Goal: Task Accomplishment & Management: Use online tool/utility

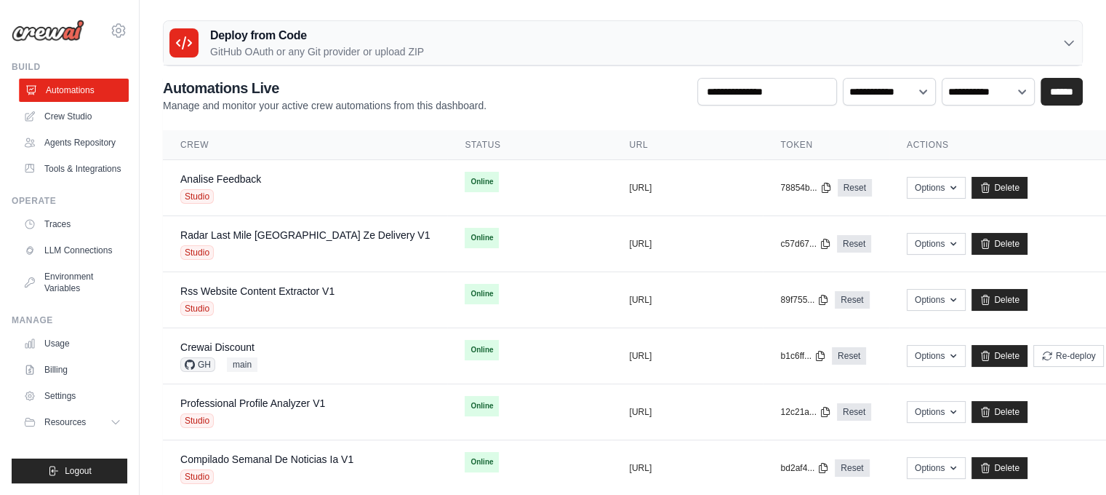
click at [85, 90] on link "Automations" at bounding box center [74, 90] width 110 height 23
click at [87, 174] on link "Tools & Integrations" at bounding box center [74, 168] width 110 height 23
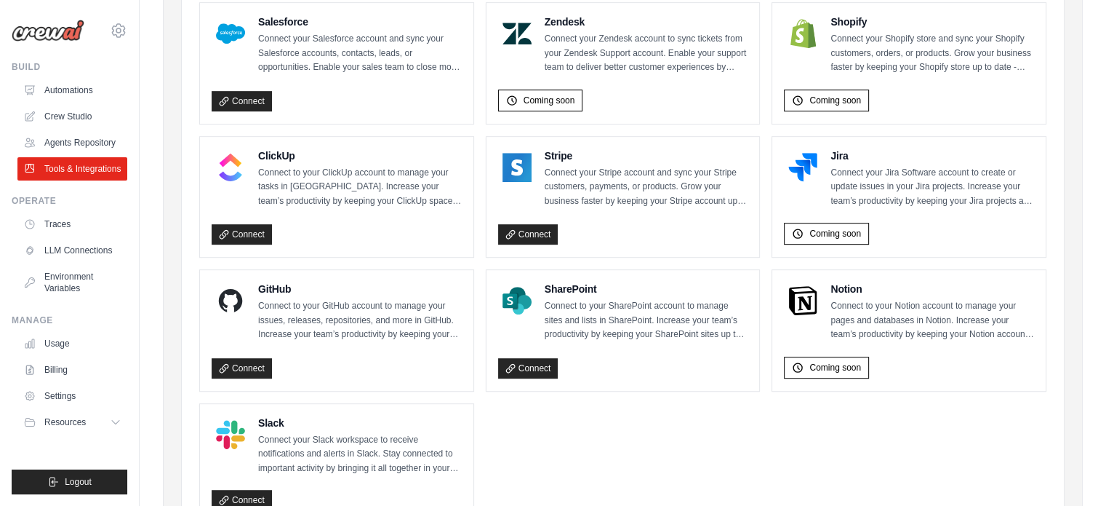
scroll to position [800, 0]
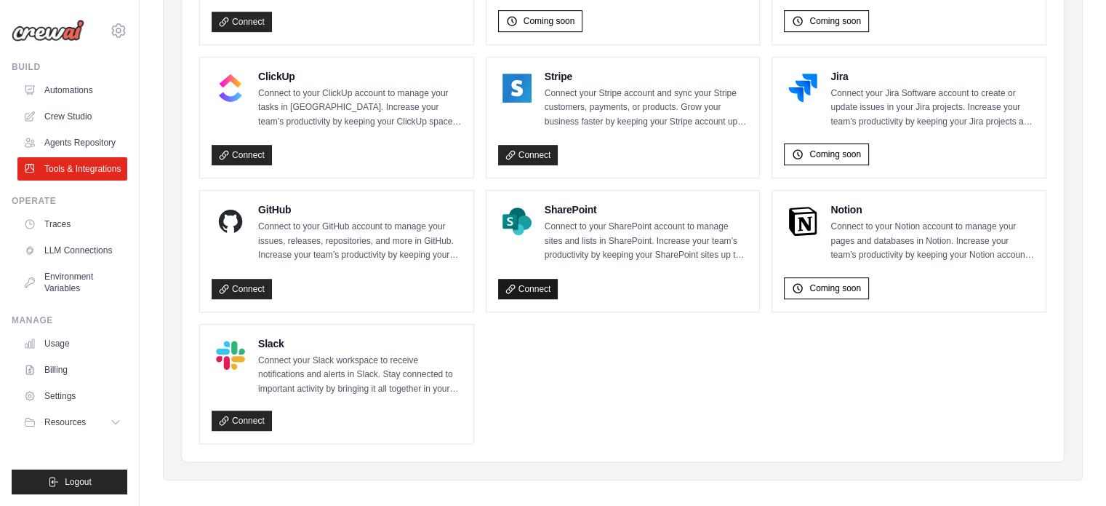
click at [538, 279] on link "Connect" at bounding box center [528, 289] width 60 height 20
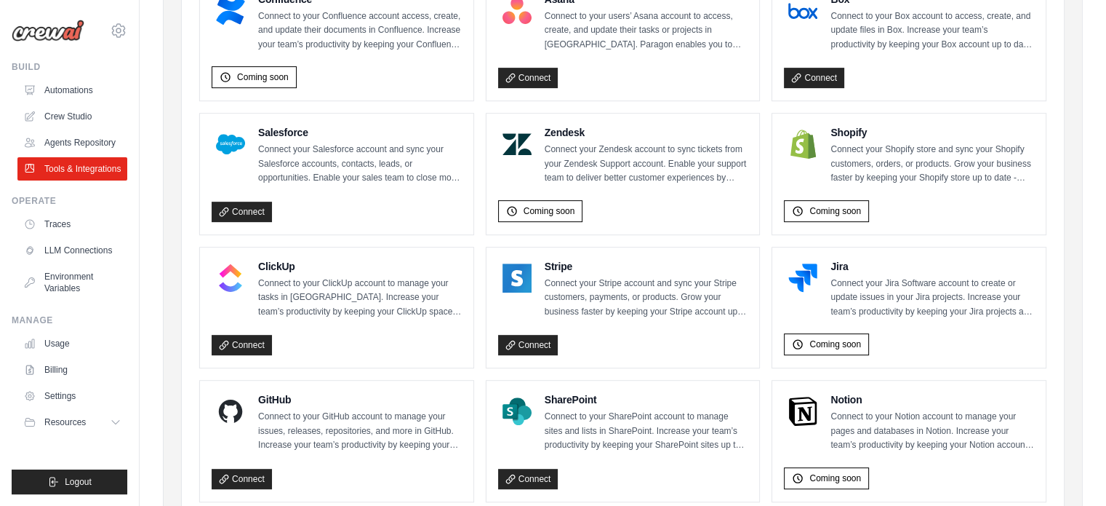
scroll to position [806, 0]
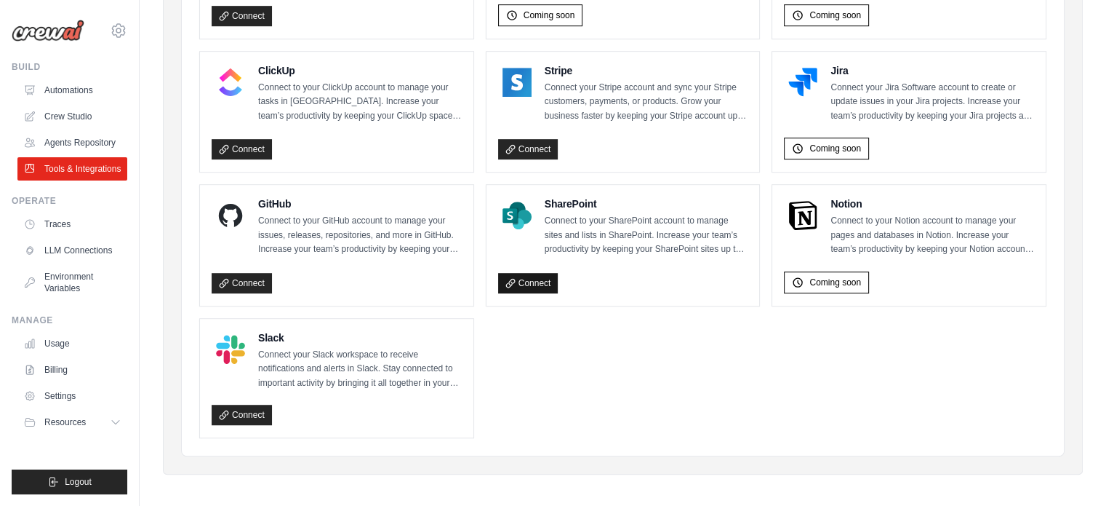
click at [530, 279] on link "Connect" at bounding box center [528, 283] width 60 height 20
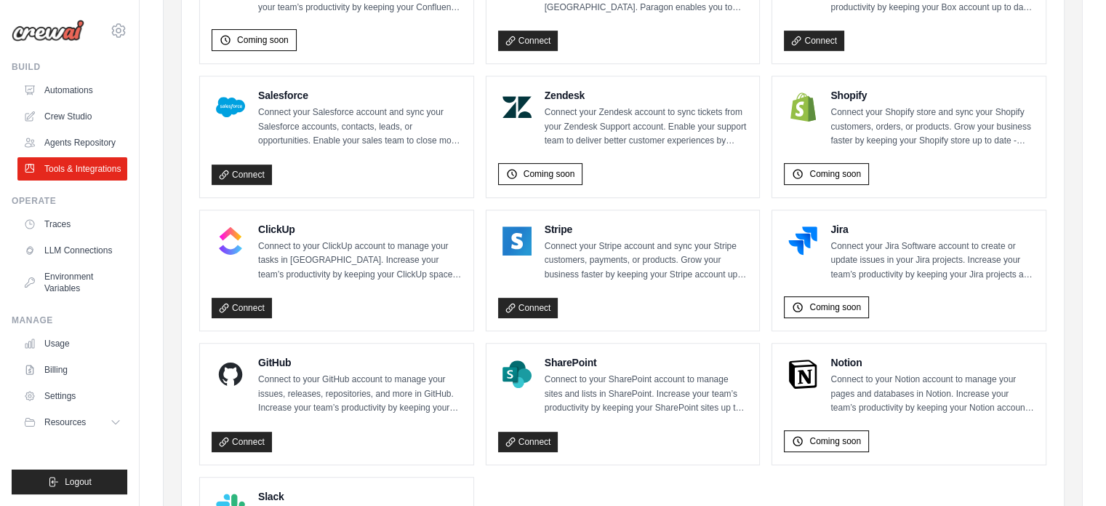
scroll to position [806, 0]
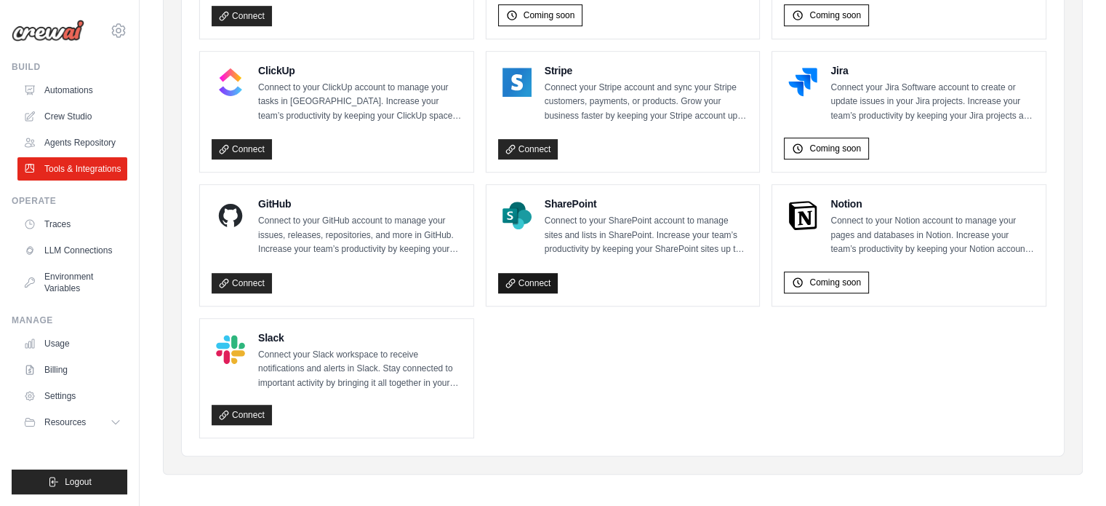
click at [521, 279] on link "Connect" at bounding box center [528, 283] width 60 height 20
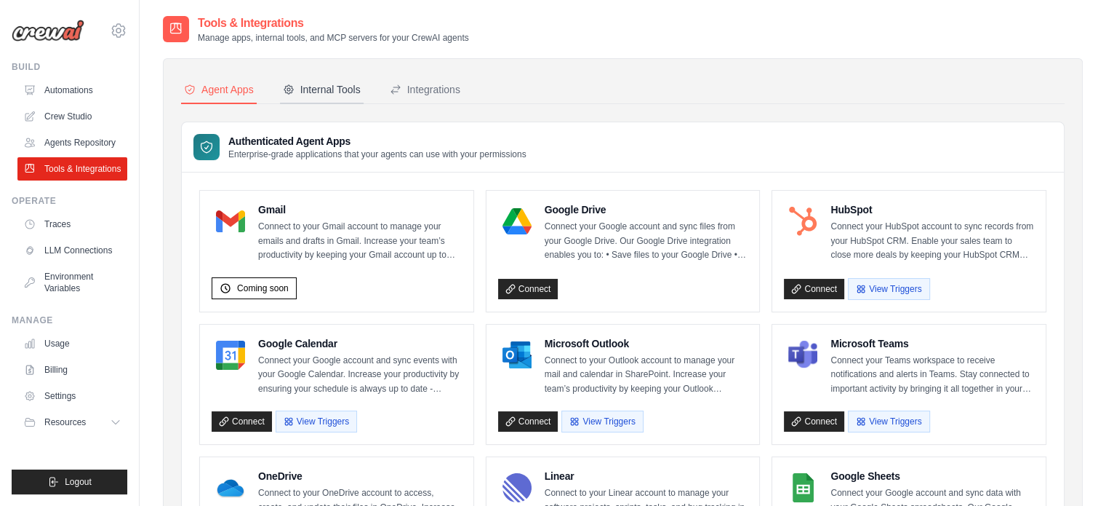
click at [349, 97] on button "Internal Tools" at bounding box center [322, 90] width 84 height 28
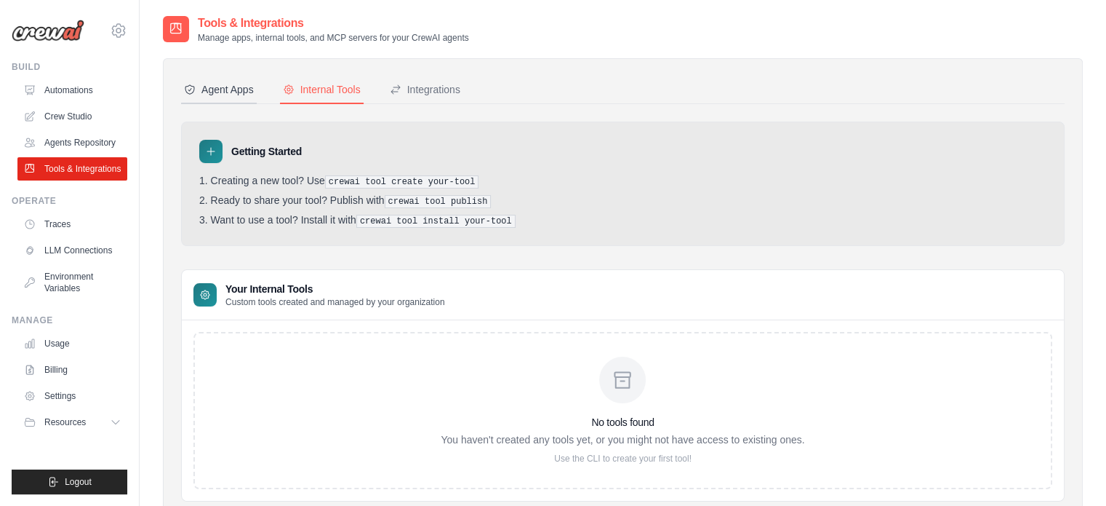
click at [233, 87] on div "Agent Apps" at bounding box center [219, 89] width 70 height 15
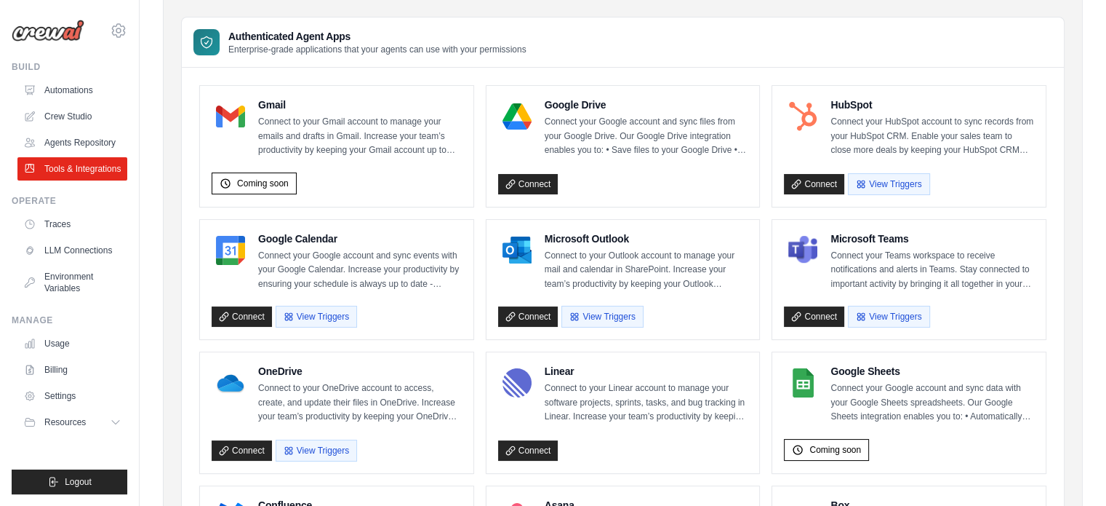
scroll to position [291, 0]
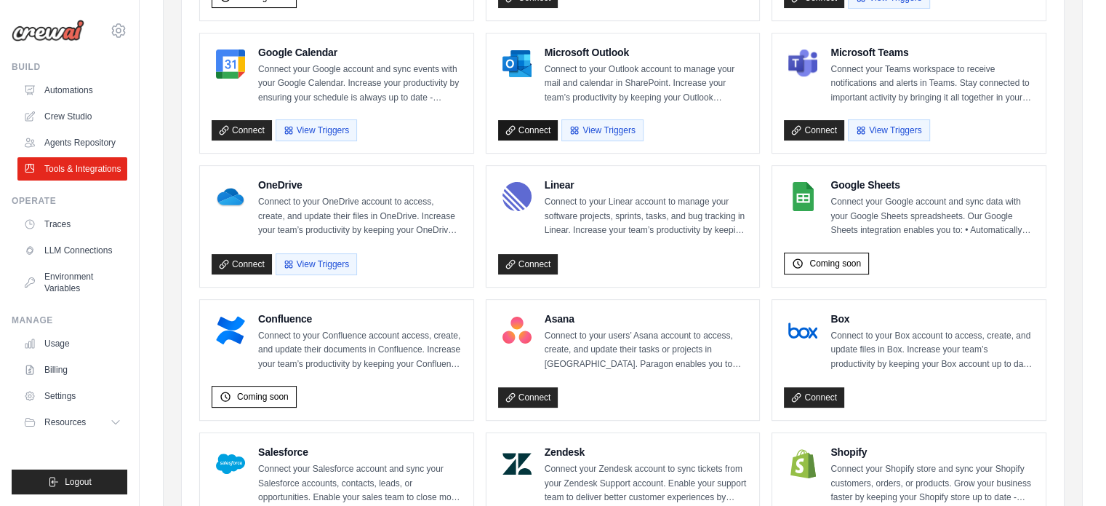
click at [520, 127] on link "Connect" at bounding box center [528, 130] width 60 height 20
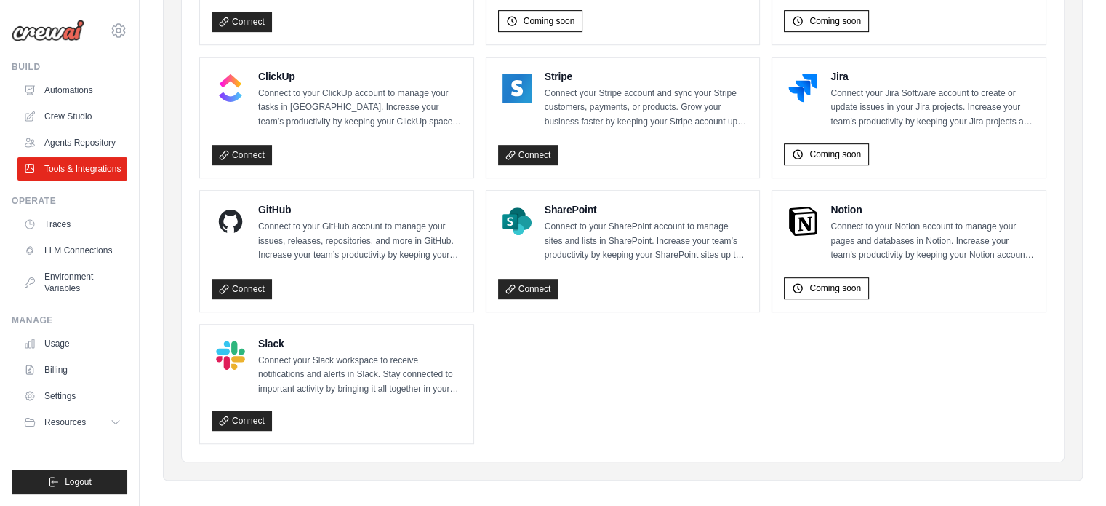
scroll to position [806, 0]
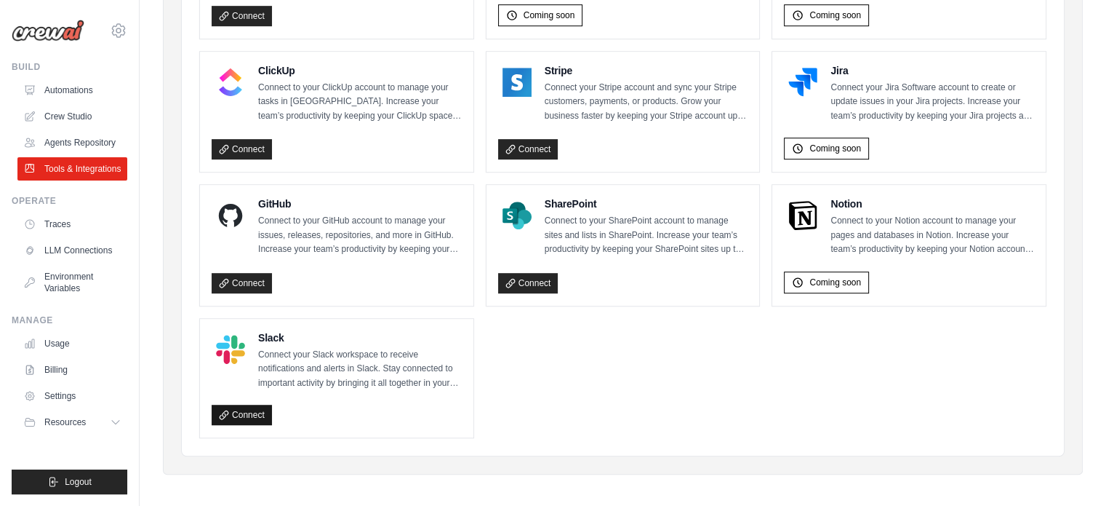
click at [243, 408] on link "Connect" at bounding box center [242, 414] width 60 height 20
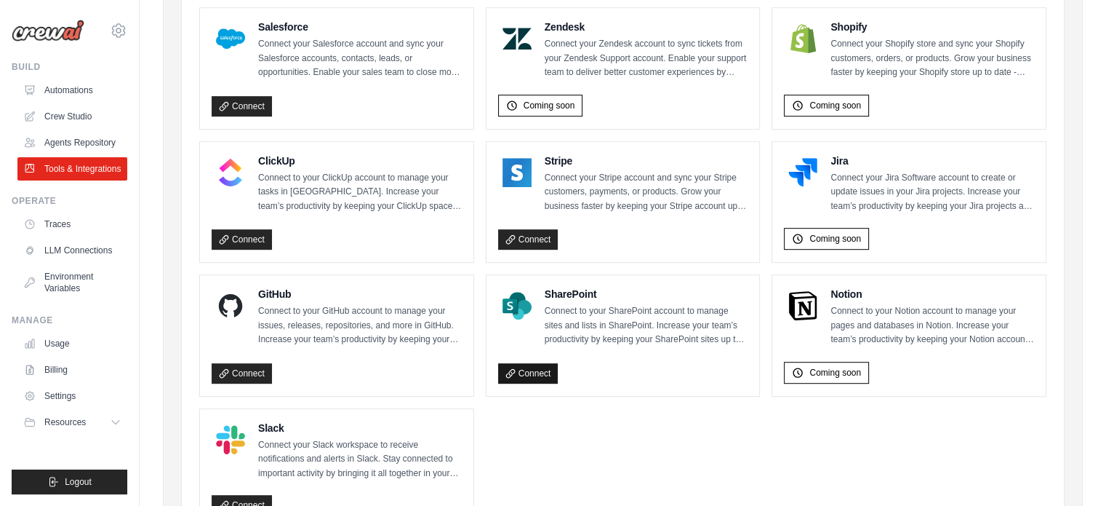
scroll to position [727, 0]
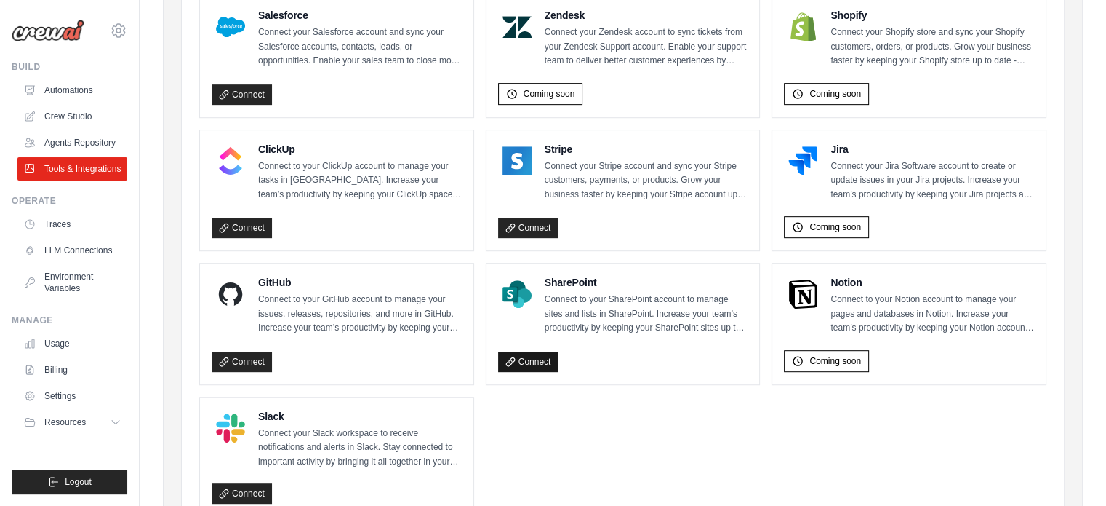
click at [530, 356] on link "Connect" at bounding box center [528, 361] width 60 height 20
click at [533, 357] on link "Connect" at bounding box center [528, 361] width 60 height 20
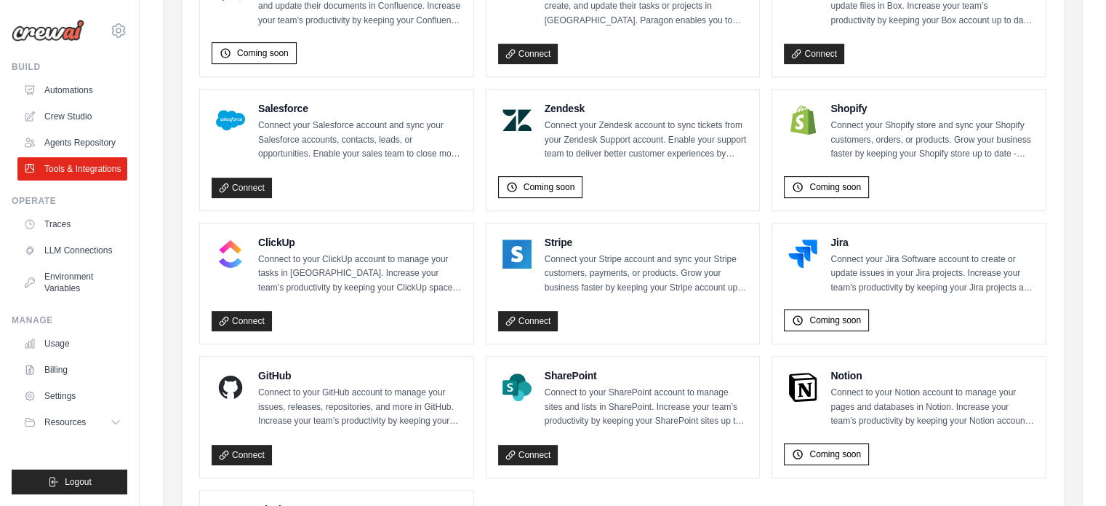
scroll to position [582, 0]
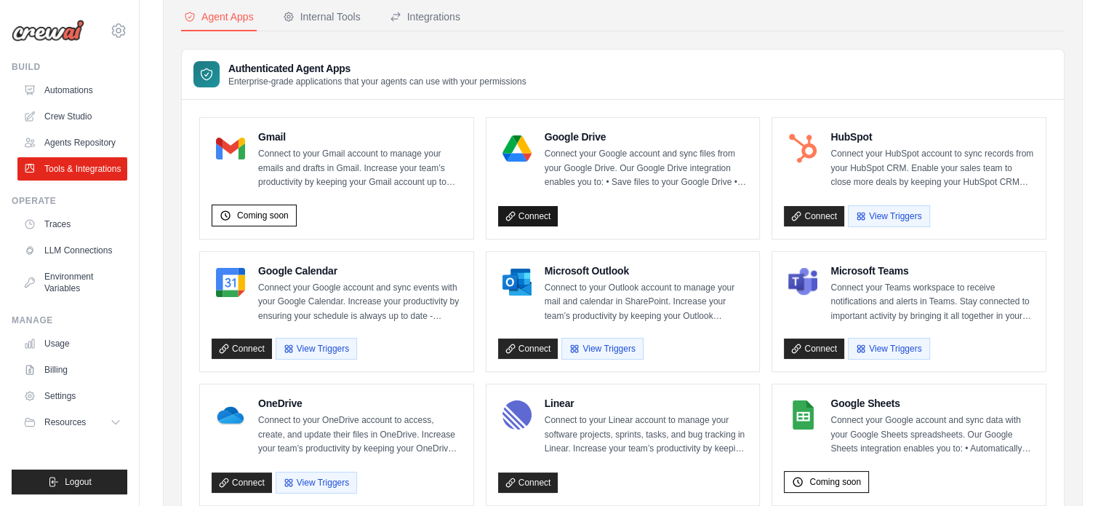
click at [524, 215] on link "Connect" at bounding box center [528, 216] width 60 height 20
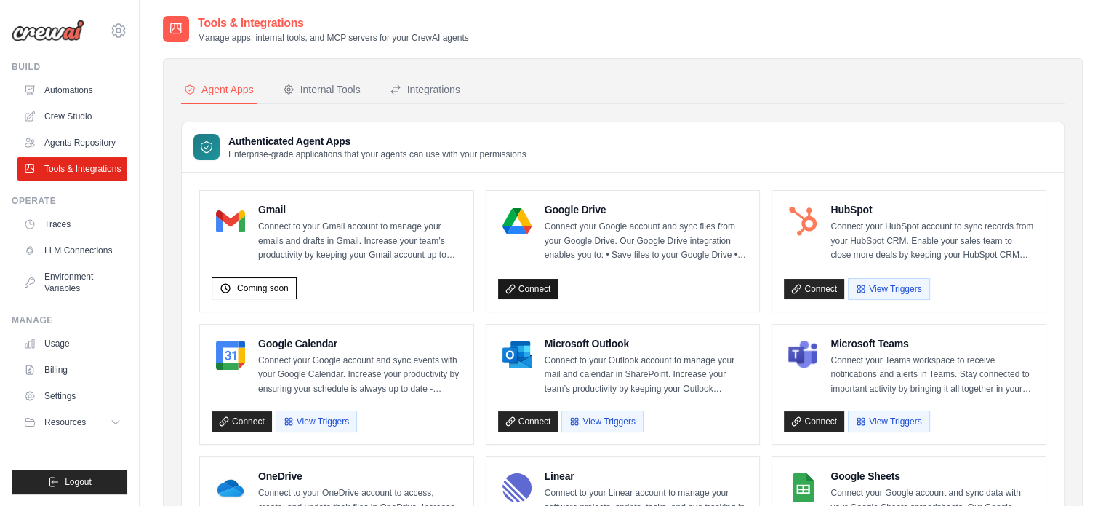
click at [521, 279] on link "Connect" at bounding box center [528, 289] width 60 height 20
click at [532, 286] on link "Connect" at bounding box center [528, 289] width 60 height 20
click at [511, 293] on link "Connect" at bounding box center [528, 289] width 60 height 20
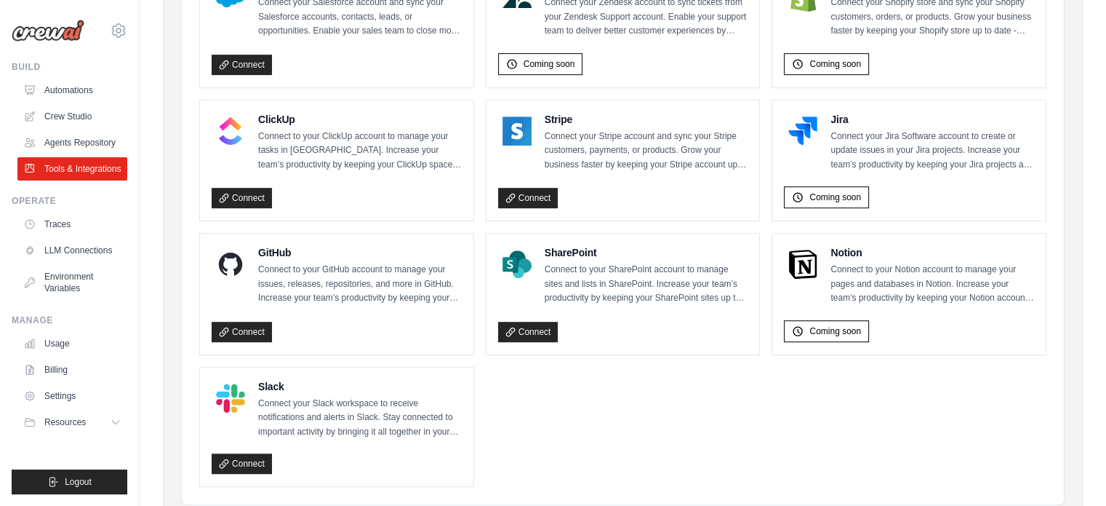
scroll to position [660, 0]
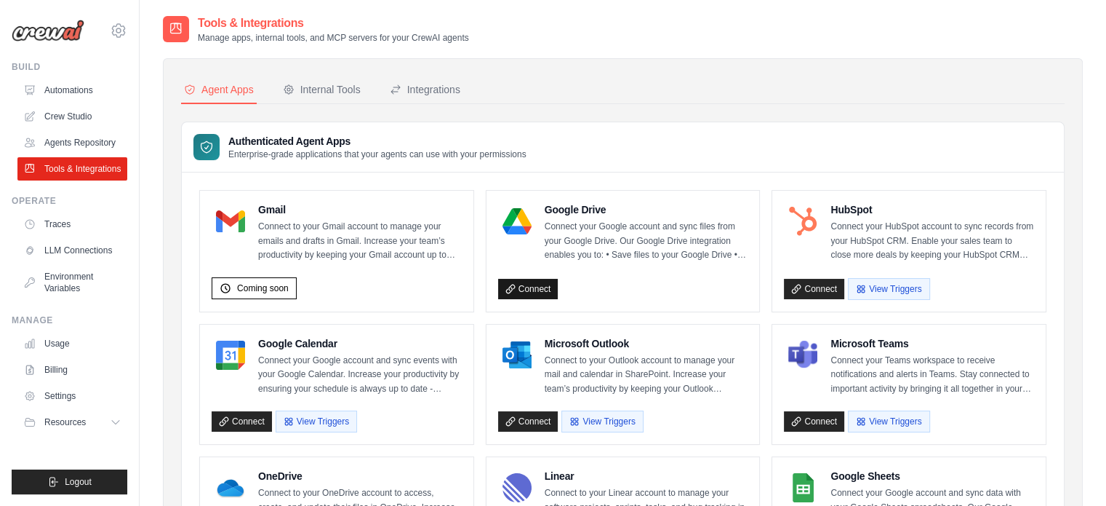
click at [498, 290] on link "Connect" at bounding box center [528, 289] width 60 height 20
click at [518, 287] on link "Connect" at bounding box center [528, 289] width 60 height 20
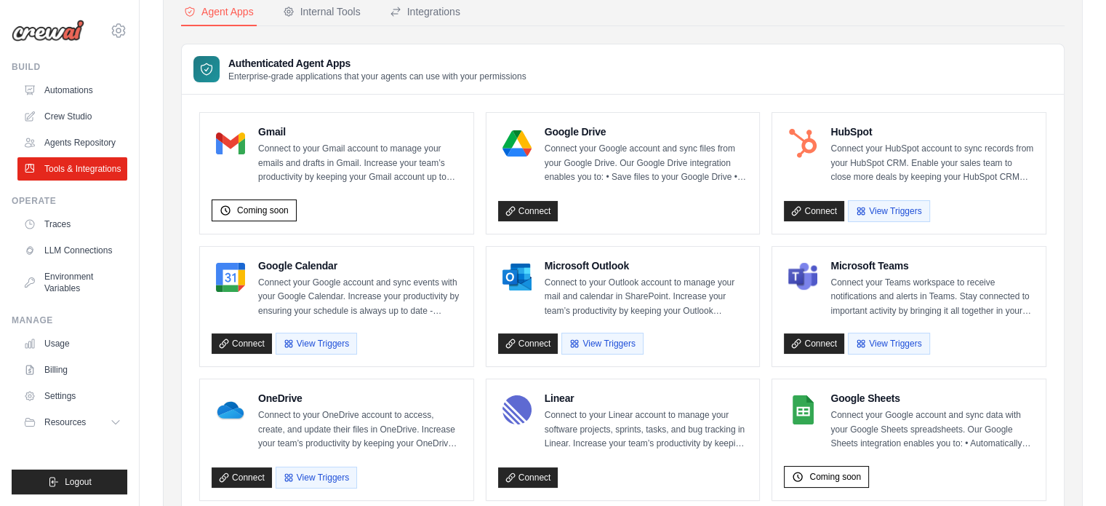
scroll to position [145, 0]
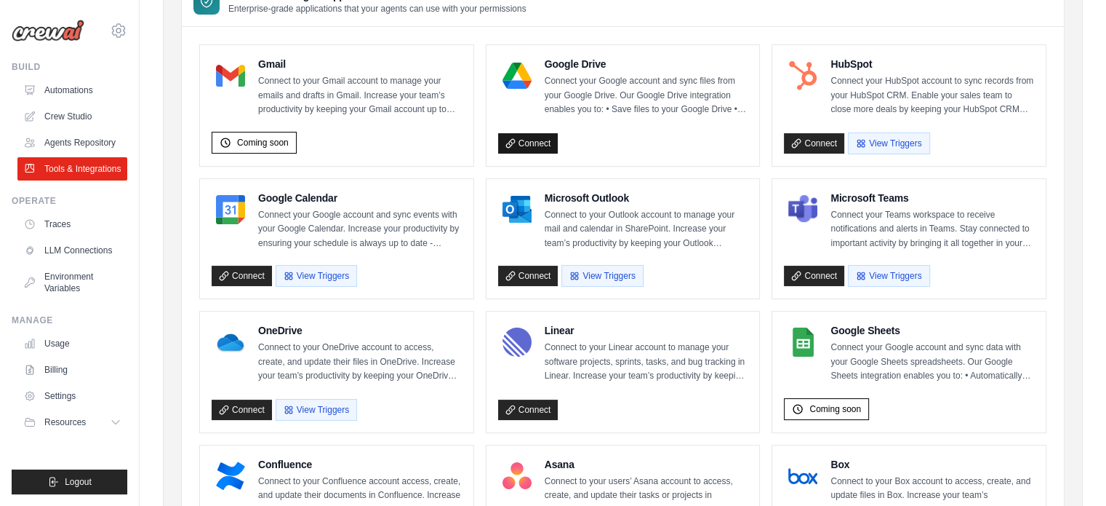
click at [521, 138] on link "Connect" at bounding box center [528, 143] width 60 height 20
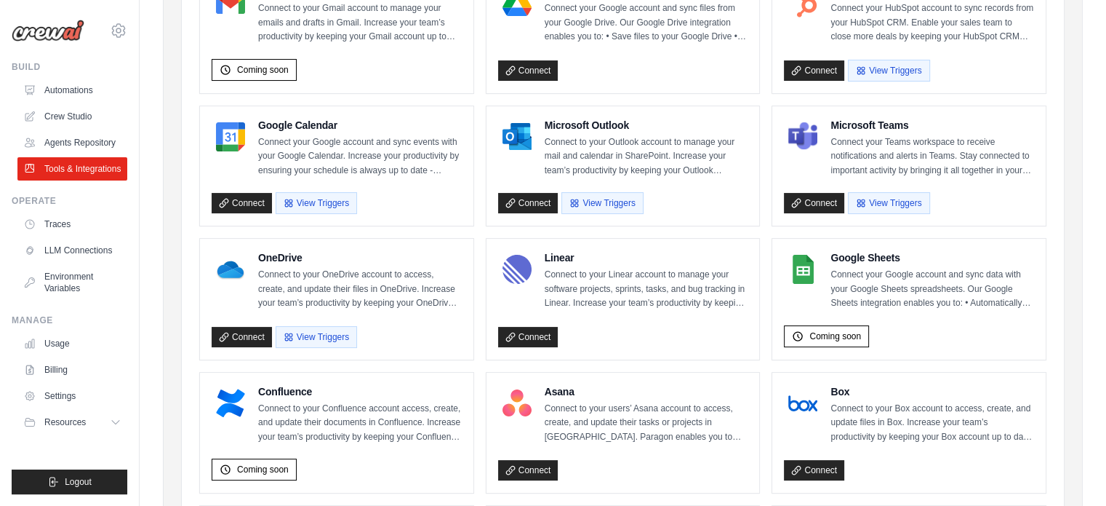
scroll to position [73, 0]
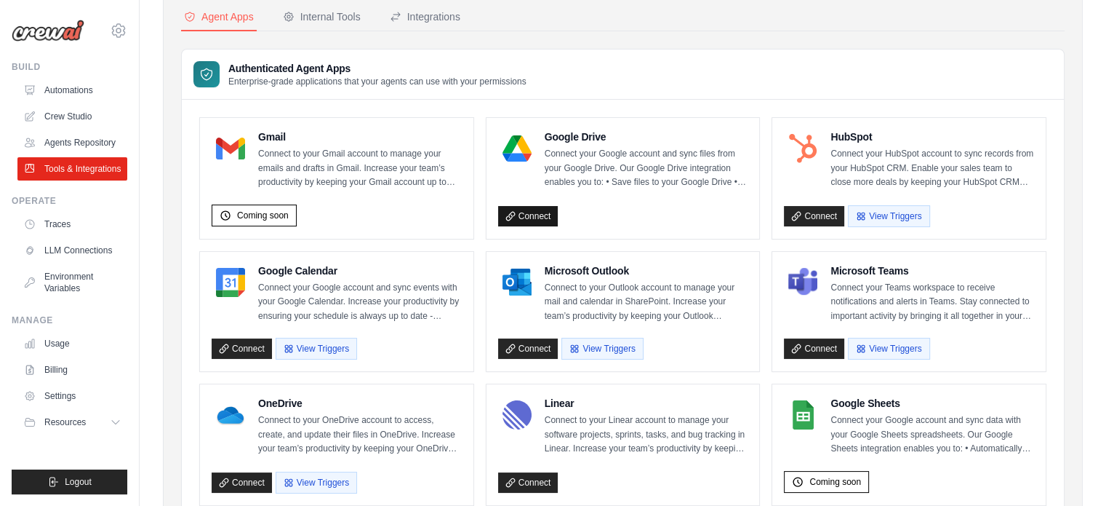
click at [503, 211] on link "Connect" at bounding box center [528, 216] width 60 height 20
click at [517, 217] on link "Connect" at bounding box center [528, 216] width 60 height 20
click at [518, 221] on link "Connect" at bounding box center [528, 216] width 60 height 20
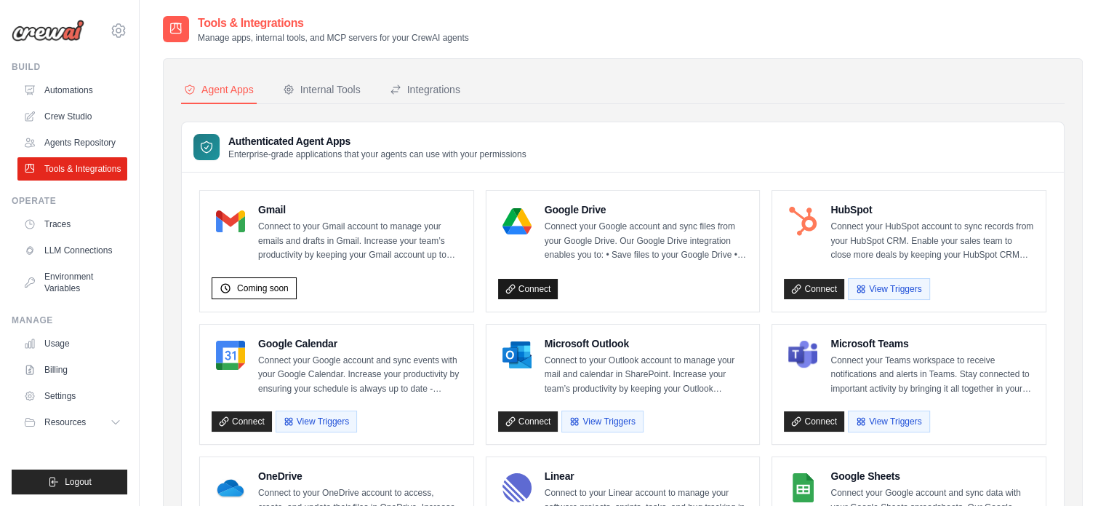
click at [512, 287] on icon at bounding box center [511, 289] width 10 height 10
click at [511, 285] on icon at bounding box center [511, 289] width 10 height 10
click at [503, 284] on link "Connect" at bounding box center [528, 289] width 60 height 20
